Goal: Find specific page/section: Find specific page/section

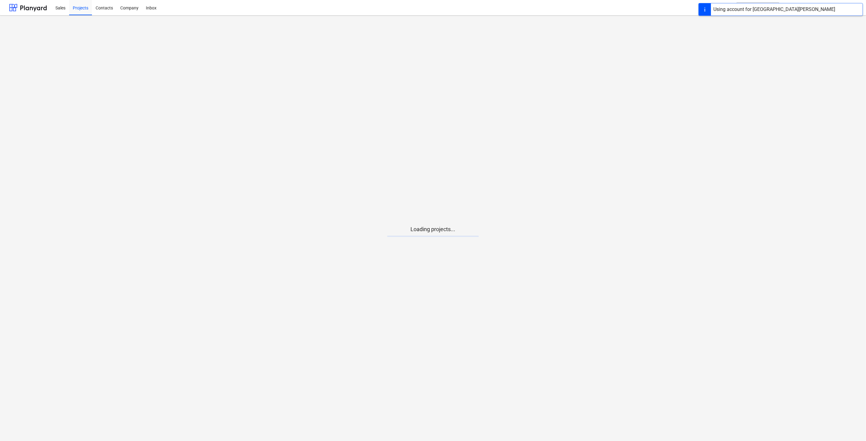
click at [442, 242] on main "Loading projects..." at bounding box center [433, 229] width 866 height 426
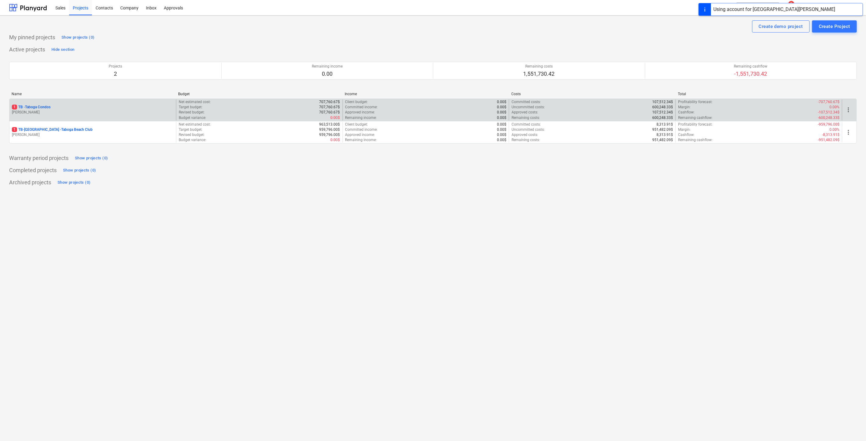
click at [37, 108] on p "1 TB - Taboga Condos" at bounding box center [31, 107] width 39 height 5
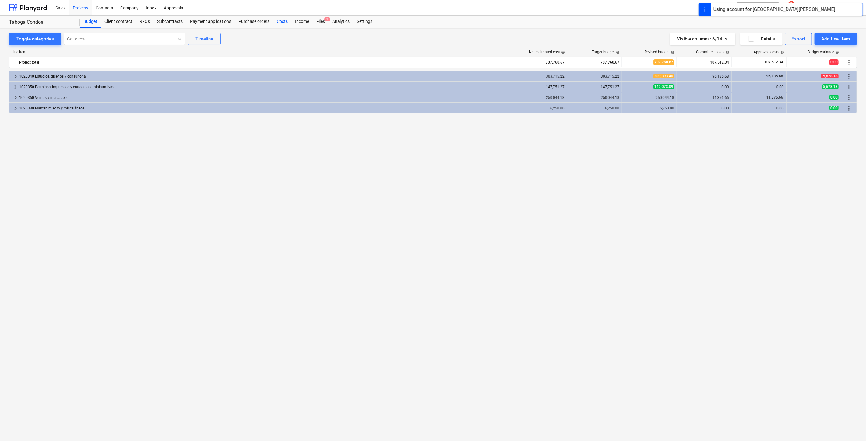
click at [281, 21] on div "Costs" at bounding box center [282, 22] width 18 height 12
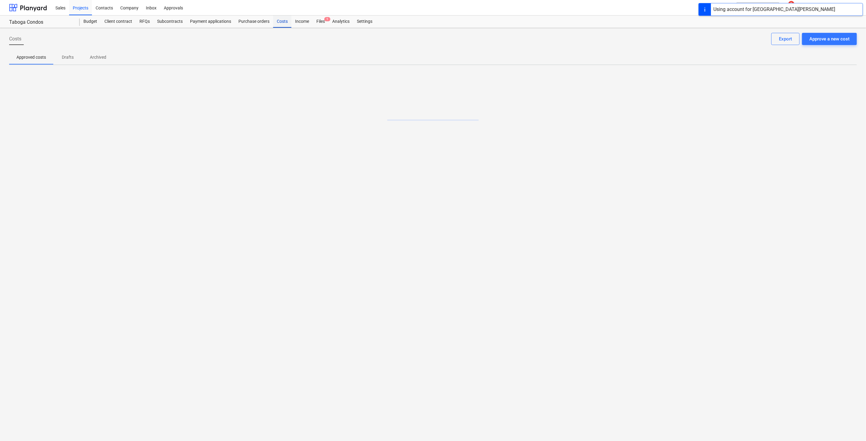
click at [282, 19] on div "Costs" at bounding box center [282, 22] width 18 height 12
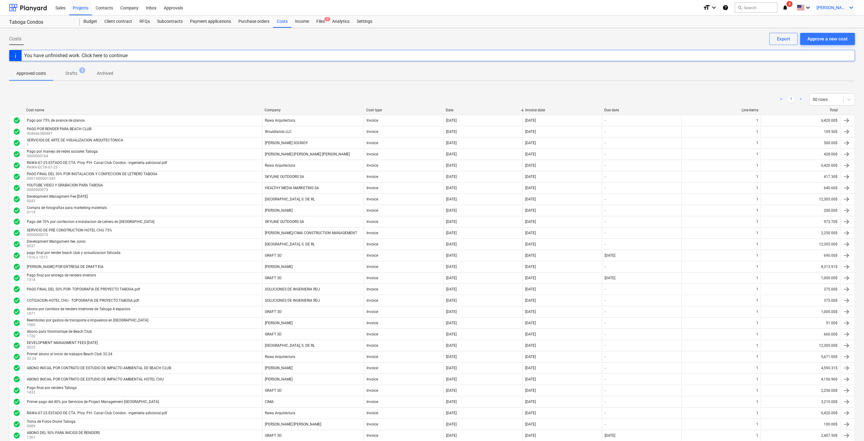
click at [841, 8] on span "[PERSON_NAME]" at bounding box center [831, 7] width 30 height 5
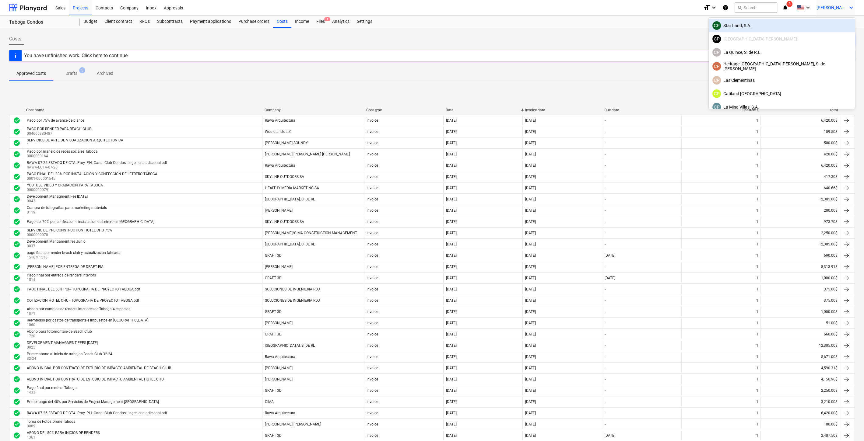
click at [799, 22] on div "CP Star Land, S.A." at bounding box center [781, 25] width 139 height 9
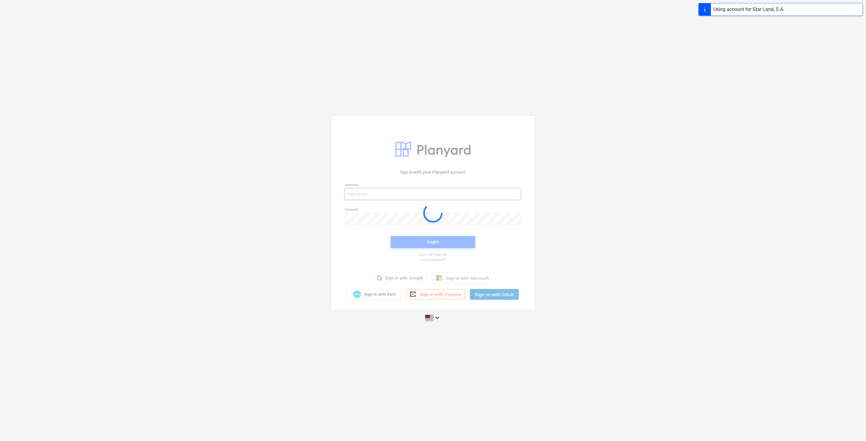
type input "[PERSON_NAME][EMAIL_ADDRESS][DOMAIN_NAME]"
